Goal: Information Seeking & Learning: Learn about a topic

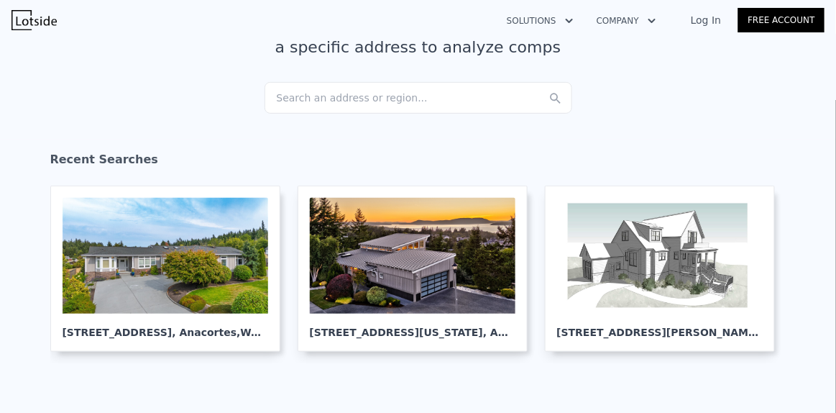
scroll to position [114, 0]
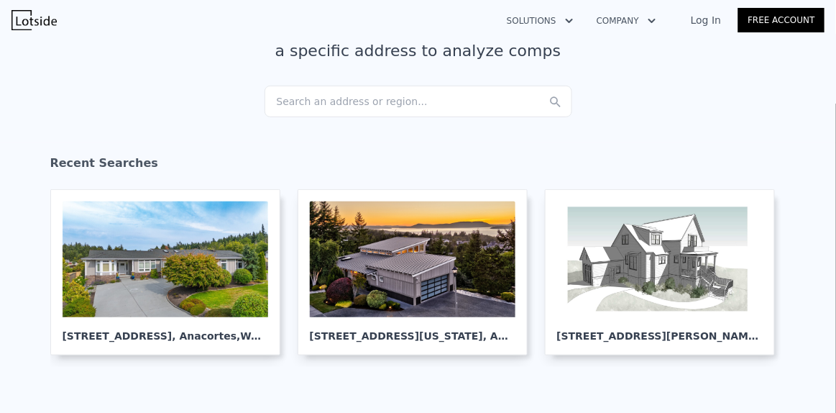
click at [331, 107] on div "Search an address or region..." at bounding box center [419, 102] width 308 height 32
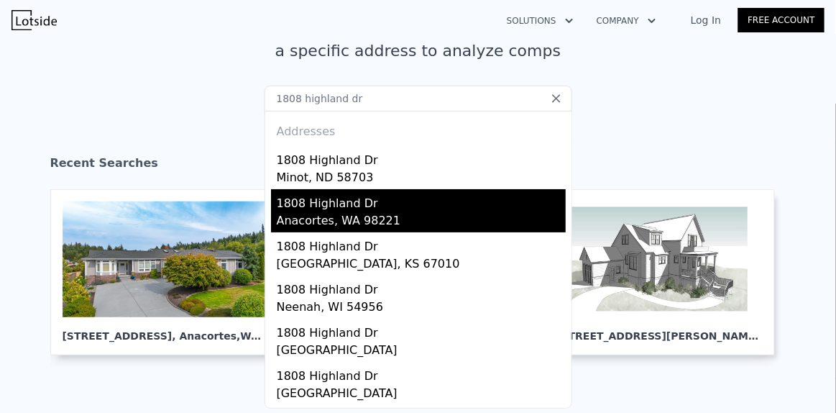
type input "1808 highland dr"
click at [324, 202] on div "1808 Highland Dr" at bounding box center [421, 200] width 289 height 23
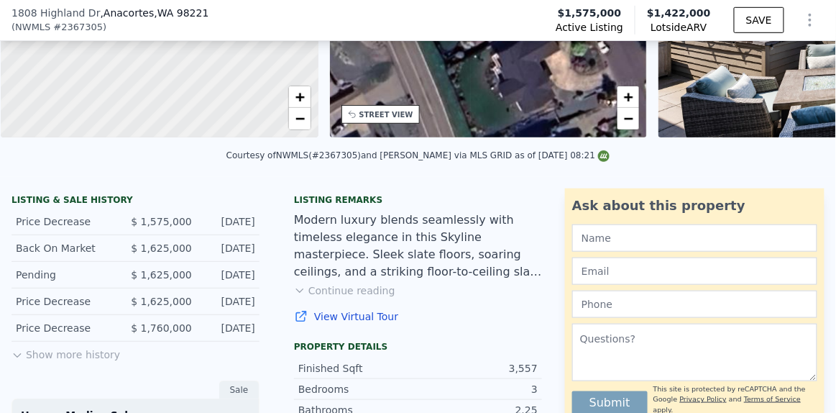
scroll to position [222, 0]
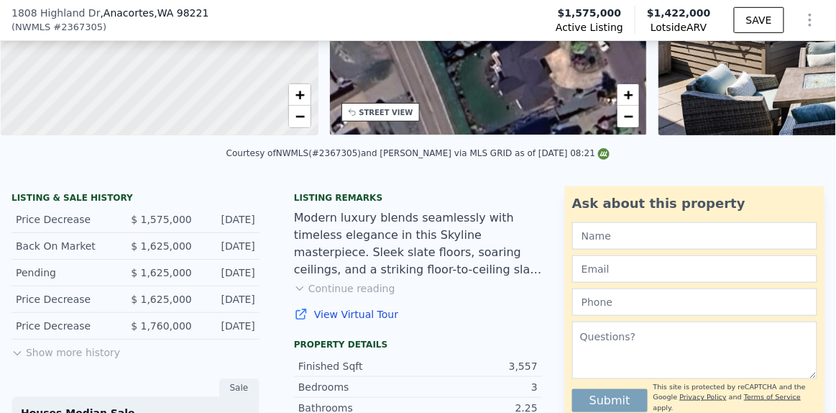
click at [104, 359] on button "Show more history" at bounding box center [66, 349] width 109 height 20
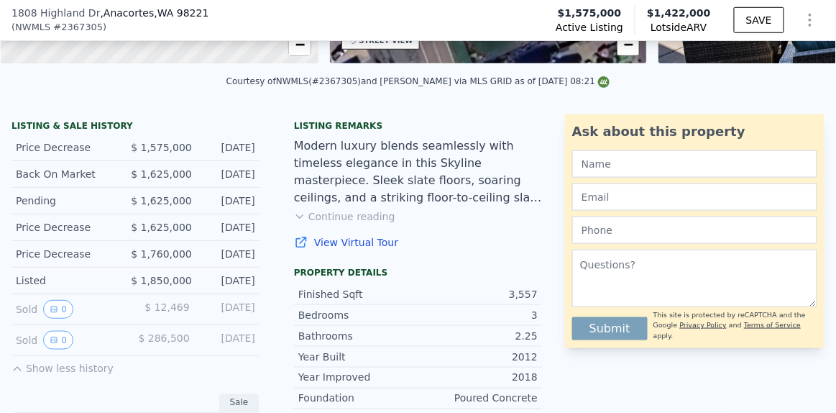
scroll to position [0, 0]
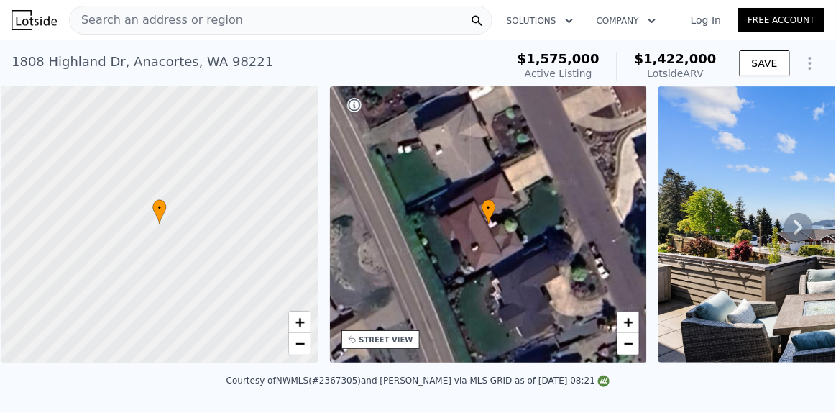
click at [785, 229] on icon at bounding box center [799, 227] width 29 height 29
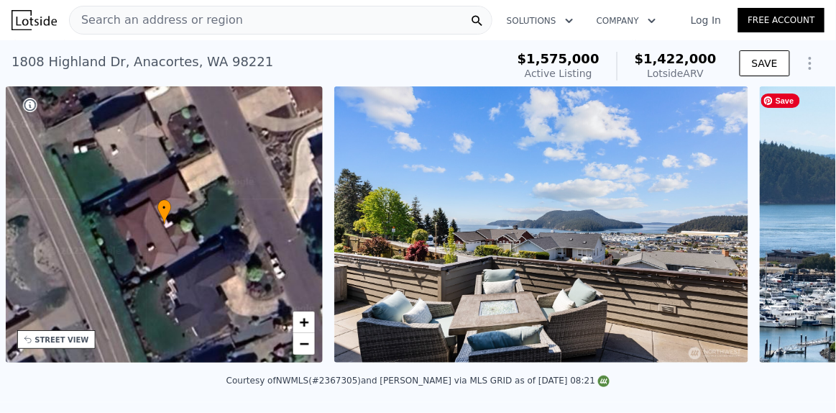
scroll to position [0, 334]
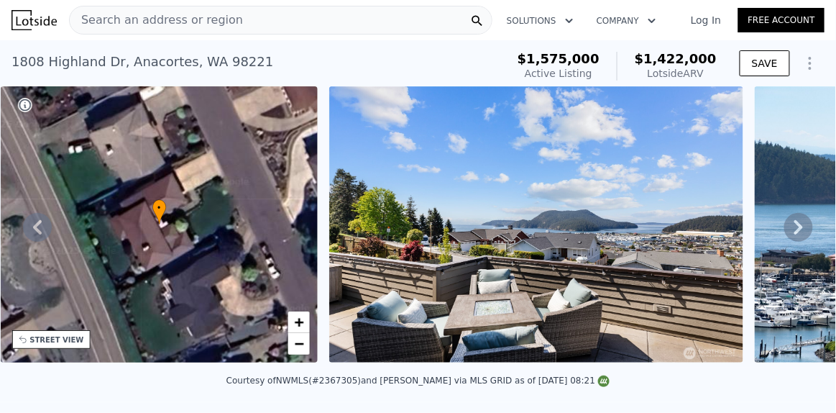
click at [785, 229] on icon at bounding box center [799, 227] width 29 height 29
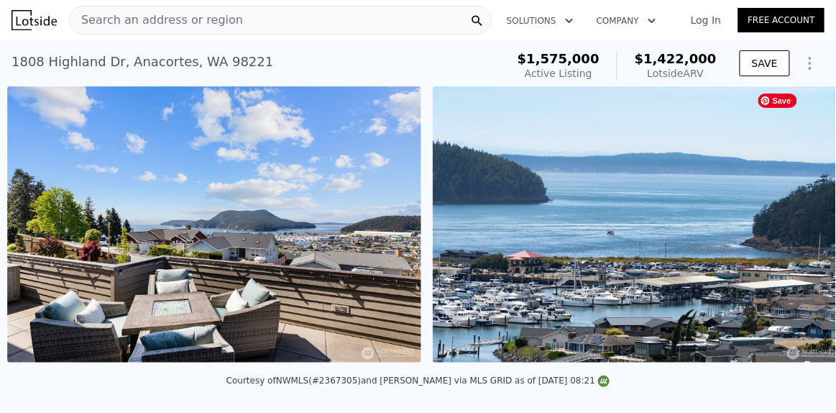
scroll to position [0, 658]
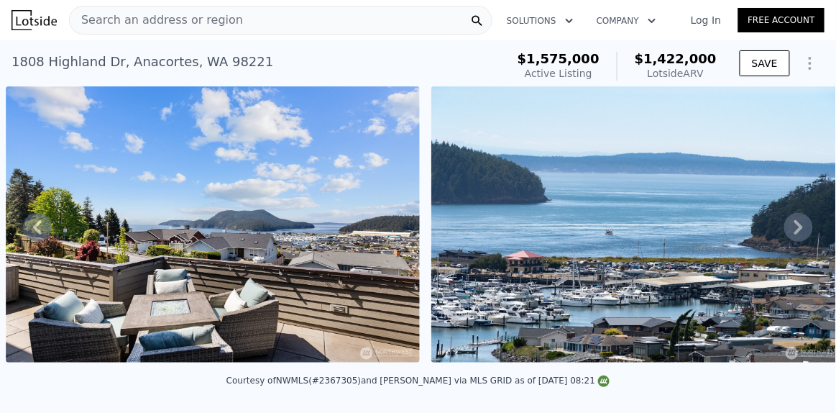
click at [785, 229] on icon at bounding box center [799, 227] width 29 height 29
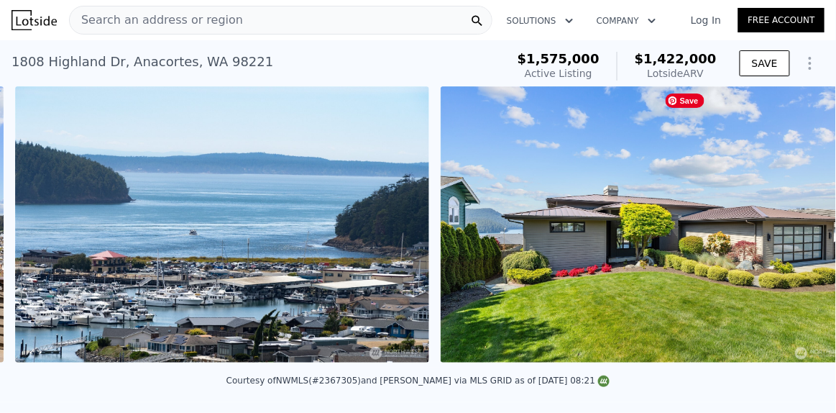
scroll to position [0, 1083]
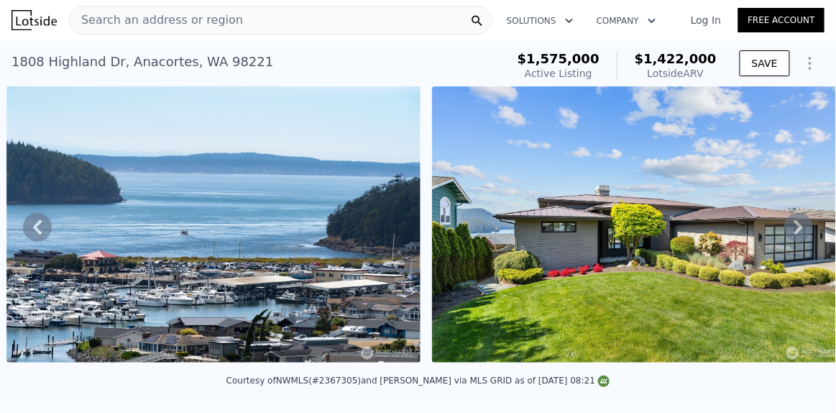
click at [785, 229] on icon at bounding box center [799, 227] width 29 height 29
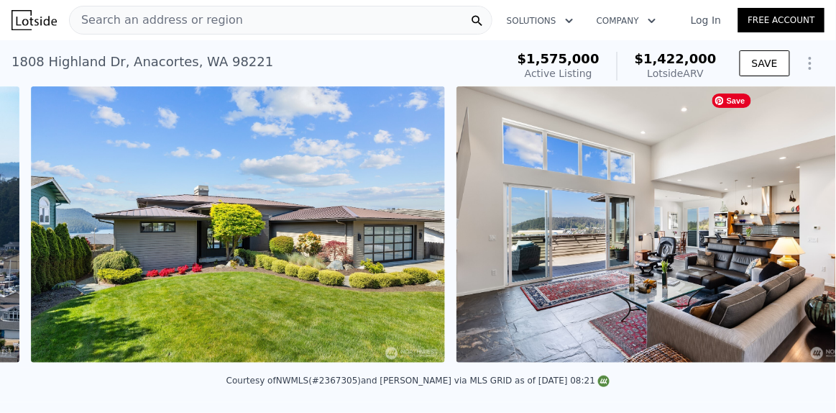
scroll to position [0, 1510]
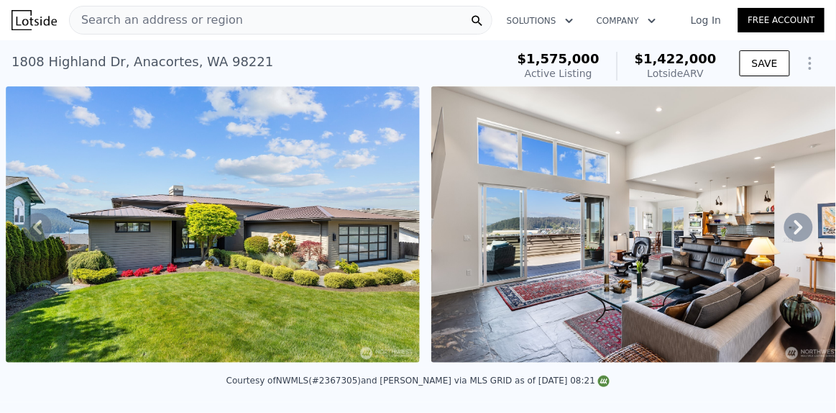
click at [785, 229] on icon at bounding box center [799, 227] width 29 height 29
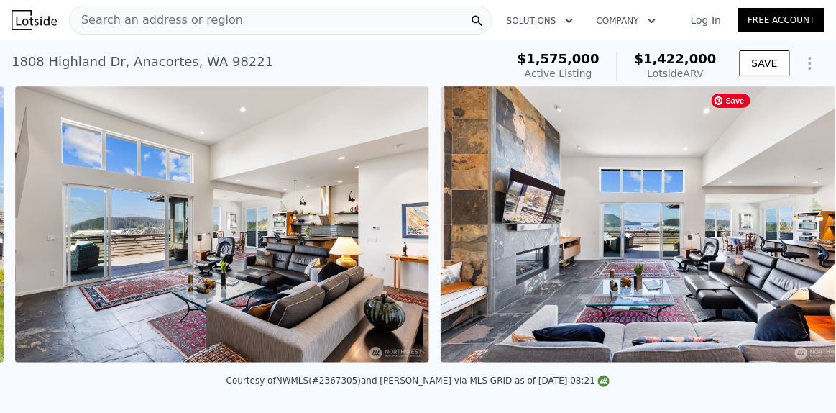
scroll to position [0, 1935]
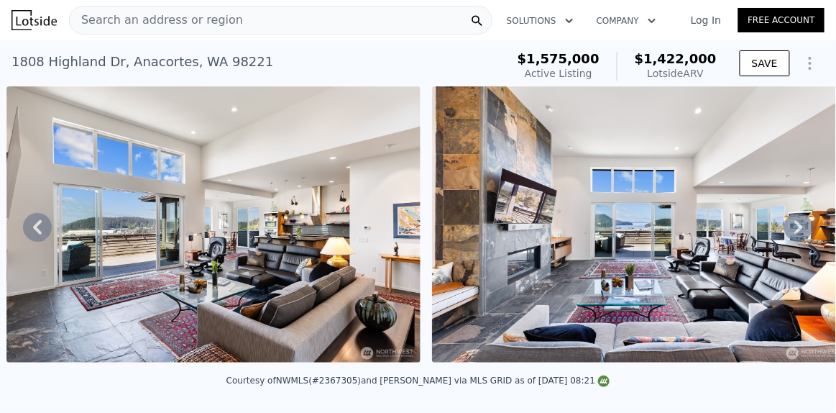
click at [785, 229] on icon at bounding box center [799, 227] width 29 height 29
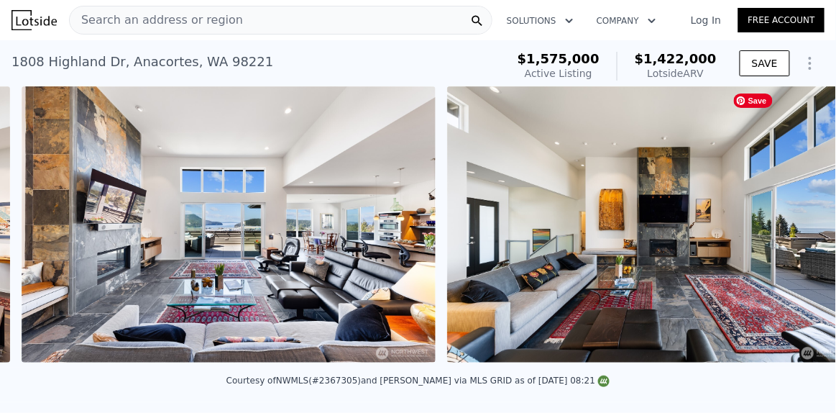
scroll to position [0, 2361]
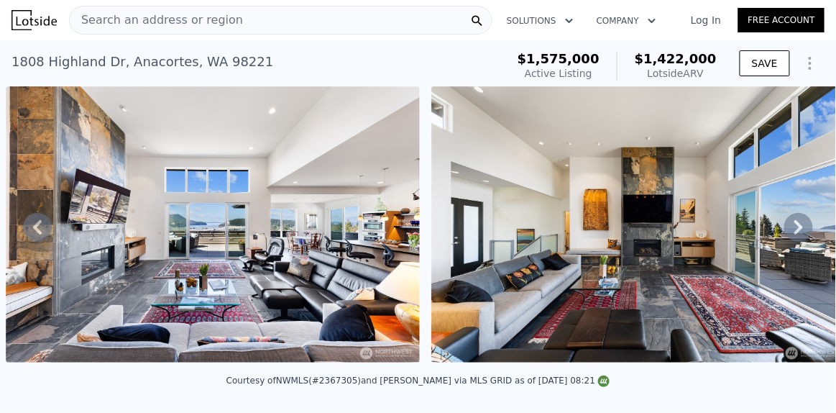
click at [785, 229] on icon at bounding box center [799, 227] width 29 height 29
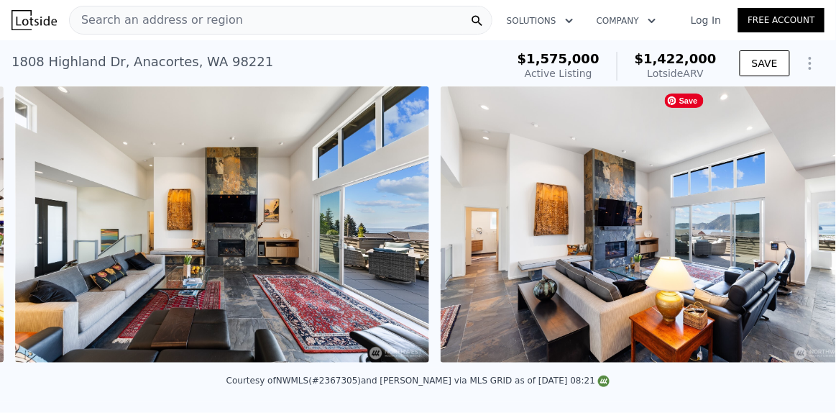
scroll to position [0, 2786]
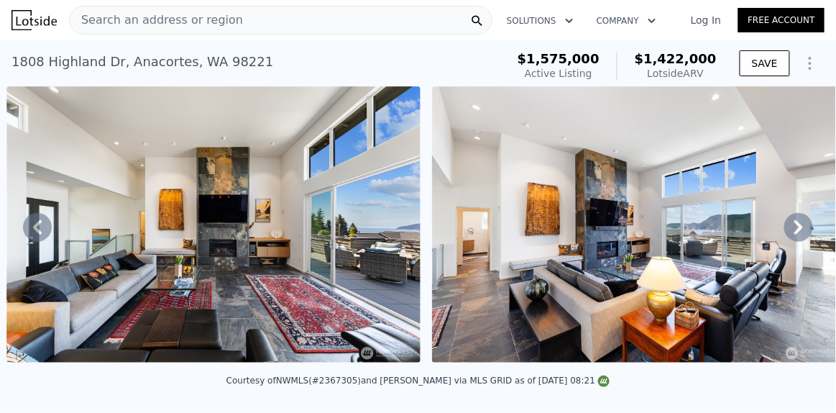
click at [785, 229] on icon at bounding box center [799, 227] width 29 height 29
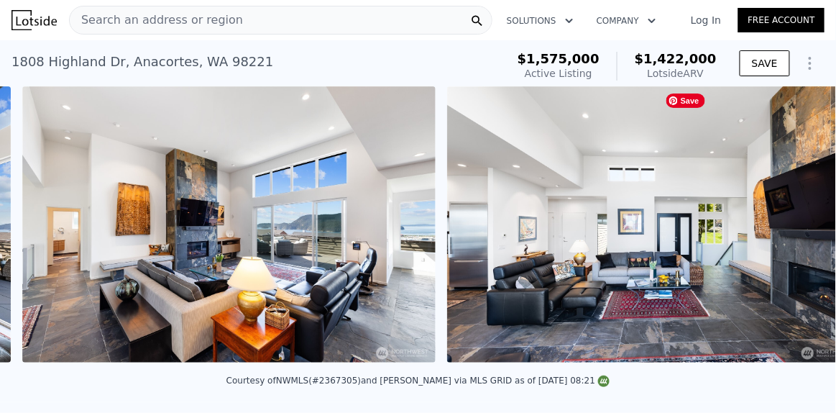
scroll to position [0, 3212]
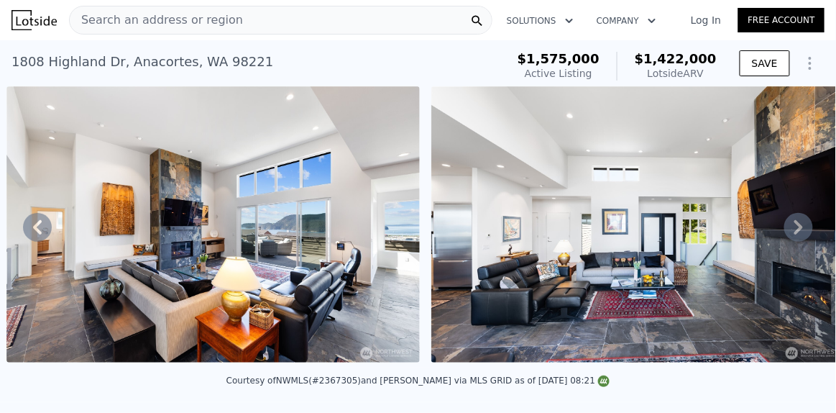
click at [32, 222] on icon at bounding box center [37, 227] width 29 height 29
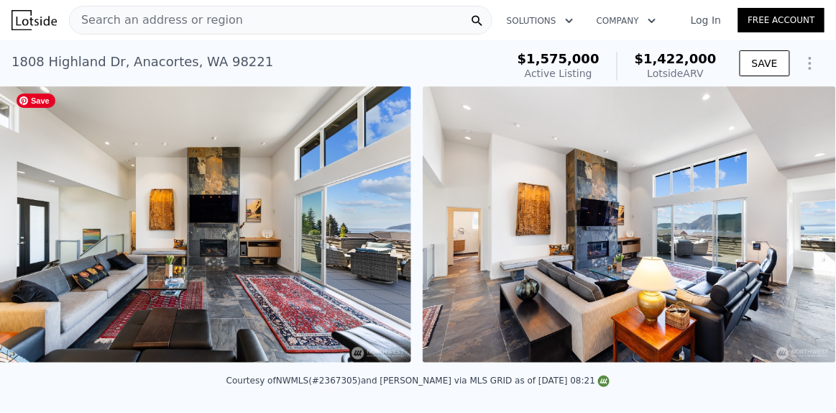
scroll to position [0, 2786]
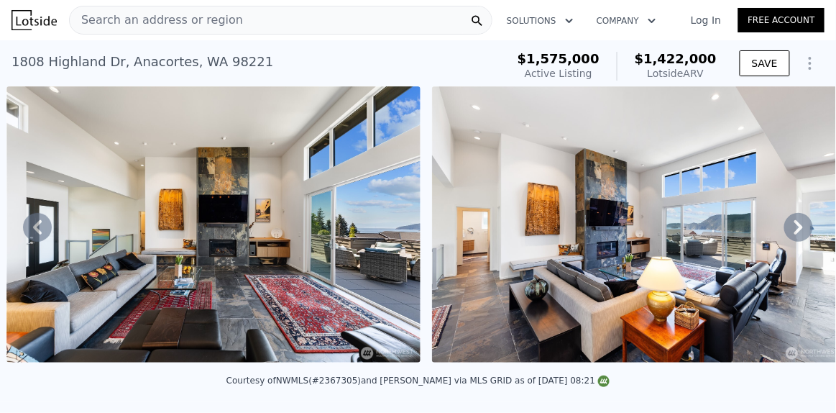
click at [40, 232] on icon at bounding box center [37, 227] width 29 height 29
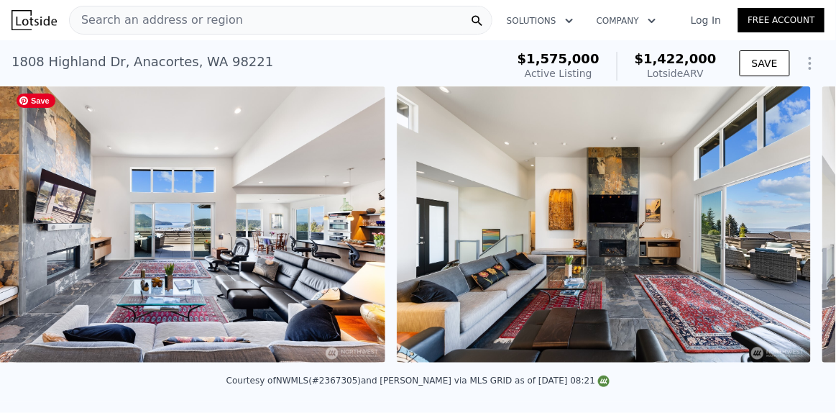
scroll to position [0, 2361]
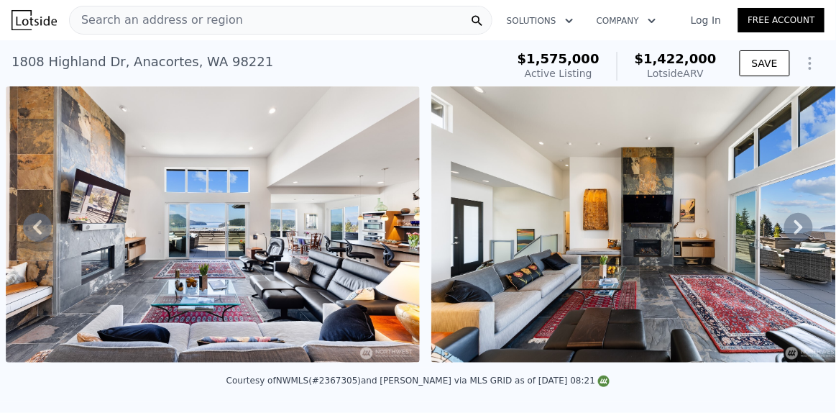
click at [40, 232] on icon at bounding box center [37, 227] width 29 height 29
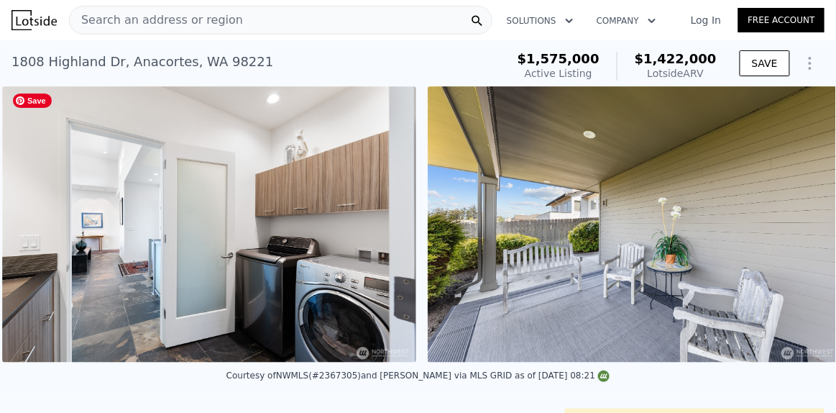
scroll to position [0, 9927]
